Goal: Task Accomplishment & Management: Use online tool/utility

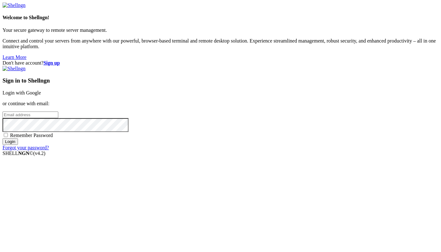
click at [60, 60] on strong "Sign up" at bounding box center [51, 62] width 16 height 5
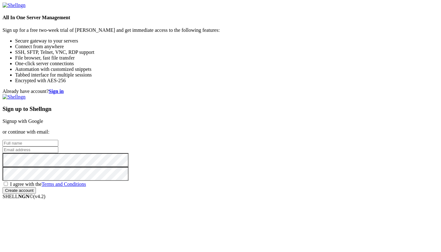
click at [58, 147] on input "email" at bounding box center [31, 150] width 56 height 7
paste input "[EMAIL_ADDRESS][DOMAIN_NAME]"
type input "[EMAIL_ADDRESS][DOMAIN_NAME]"
click at [58, 140] on input "text" at bounding box center [31, 143] width 56 height 7
type input "р"
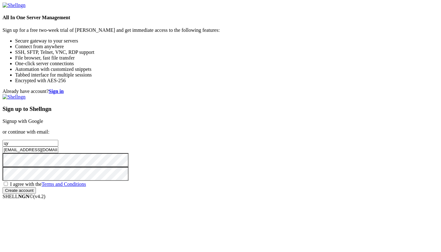
type input "ц"
type input "roiiere"
click at [86, 181] on span "I agree with the Terms and Conditions" at bounding box center [48, 183] width 76 height 5
click at [8, 182] on input "I agree with the Terms and Conditions" at bounding box center [6, 184] width 4 height 4
checkbox input "true"
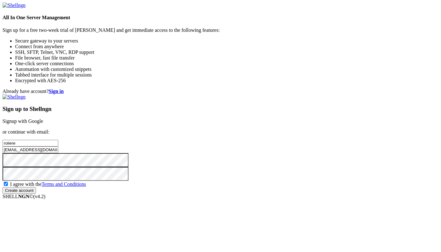
click at [36, 194] on input "Create account" at bounding box center [19, 190] width 33 height 7
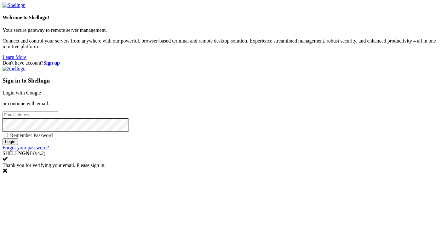
click at [58, 118] on input "email" at bounding box center [31, 115] width 56 height 7
paste input "[EMAIL_ADDRESS][DOMAIN_NAME]"
type input "[EMAIL_ADDRESS][DOMAIN_NAME]"
click at [3, 138] on input "Login" at bounding box center [10, 141] width 15 height 7
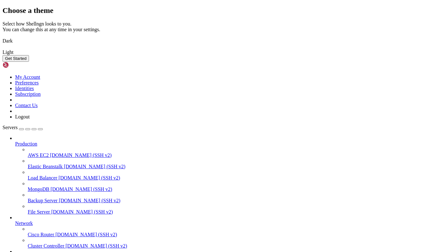
click at [3, 37] on img at bounding box center [3, 37] width 0 height 0
click at [297, 62] on div "Get Started" at bounding box center [221, 58] width 436 height 7
click at [29, 62] on button "Get Started" at bounding box center [16, 58] width 26 height 7
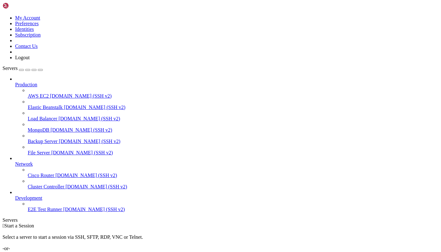
click at [247, 251] on link "Add Server" at bounding box center [221, 254] width 436 height 6
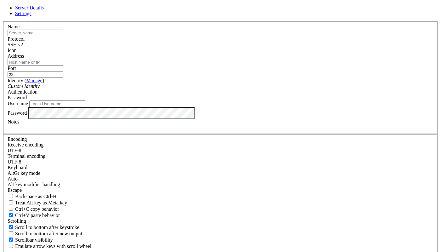
click at [63, 66] on input "Address" at bounding box center [36, 62] width 56 height 7
paste input "[TECHNICAL_ID]"
type input "[TECHNICAL_ID]"
click at [63, 36] on input "text" at bounding box center [36, 33] width 56 height 7
type input "и"
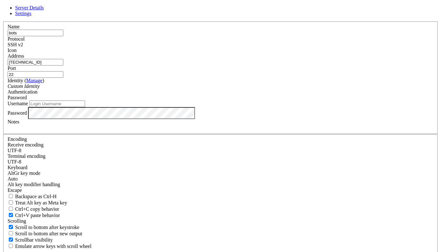
type input "bots"
click at [85, 107] on input "Username" at bounding box center [57, 104] width 56 height 7
type input "root"
click at [209, 119] on div "Password" at bounding box center [221, 113] width 426 height 12
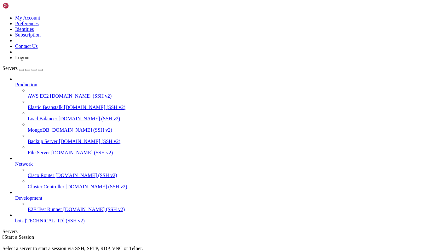
scroll to position [2, 0]
click at [24, 223] on span "bots" at bounding box center [19, 220] width 9 height 5
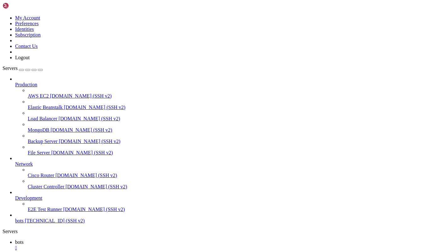
scroll to position [318, 0]
